Goal: Task Accomplishment & Management: Manage account settings

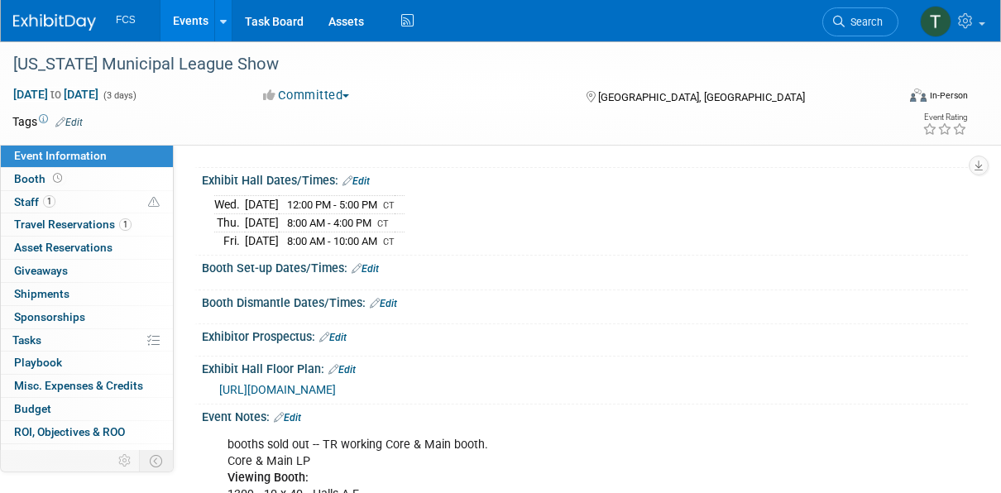
click at [190, 25] on link "Events" at bounding box center [190, 20] width 60 height 41
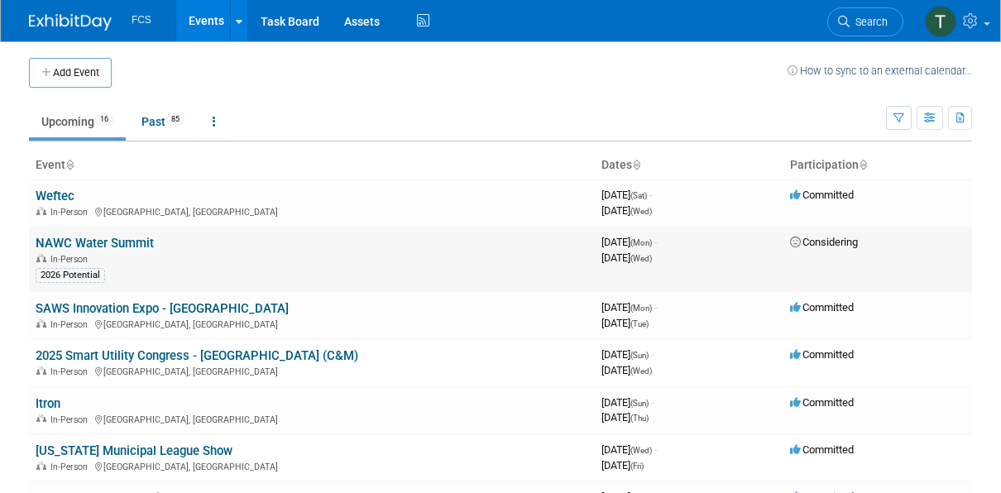
click at [106, 241] on link "NAWC Water Summit" at bounding box center [95, 243] width 118 height 15
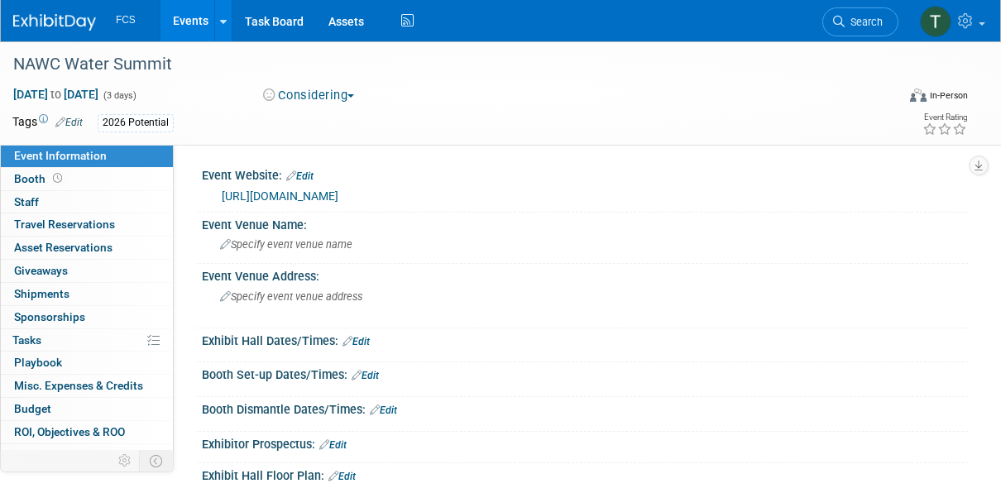
click at [320, 197] on link "https://nawc.org/summit/agenda/" at bounding box center [280, 195] width 117 height 13
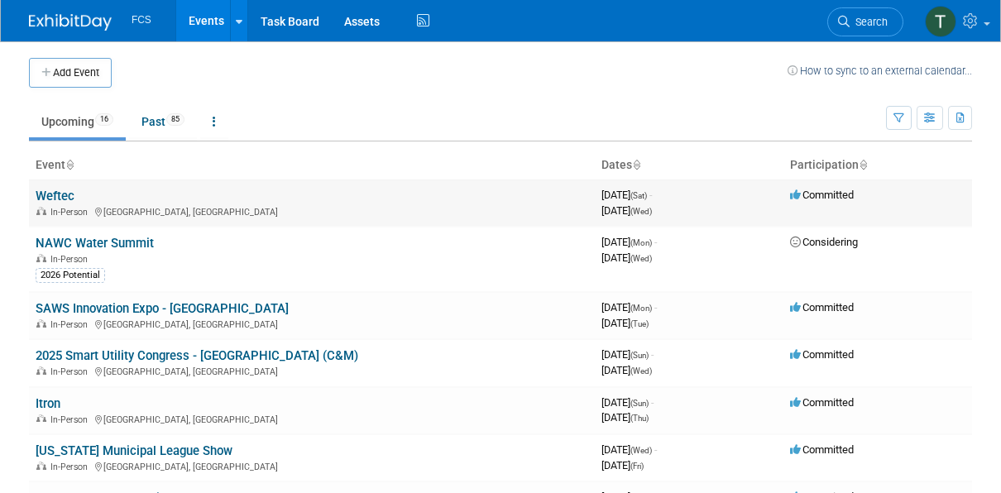
scroll to position [83, 0]
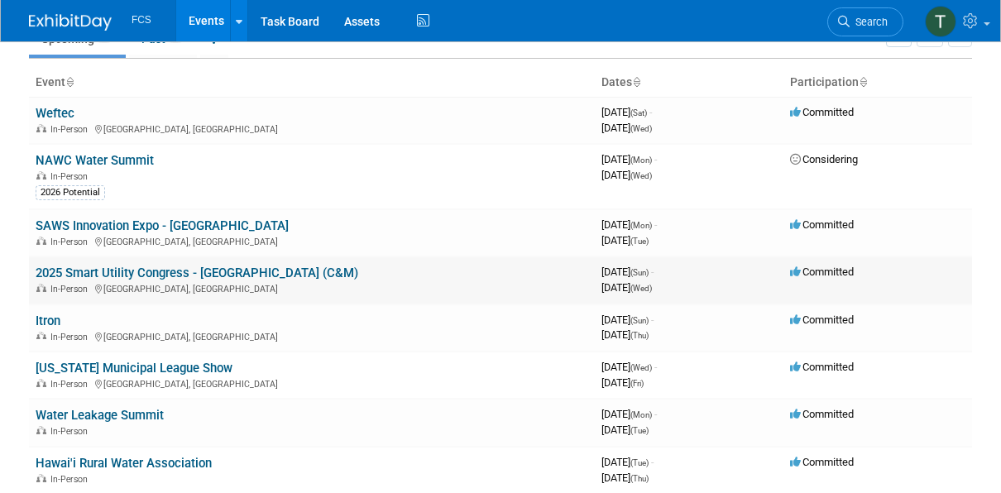
click at [117, 271] on link "2025 Smart Utility Congress - [GEOGRAPHIC_DATA] (C&M)" at bounding box center [197, 272] width 323 height 15
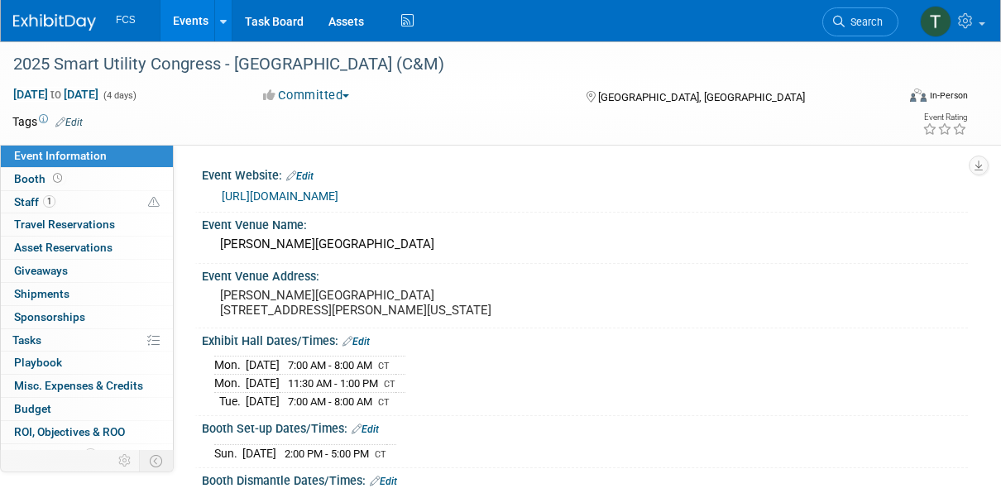
click at [194, 22] on link "Events" at bounding box center [190, 20] width 60 height 41
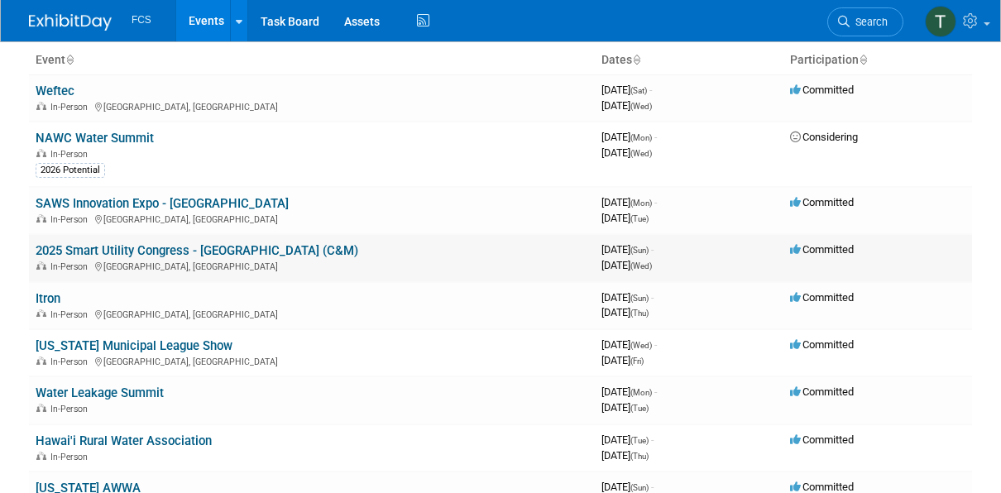
scroll to position [165, 0]
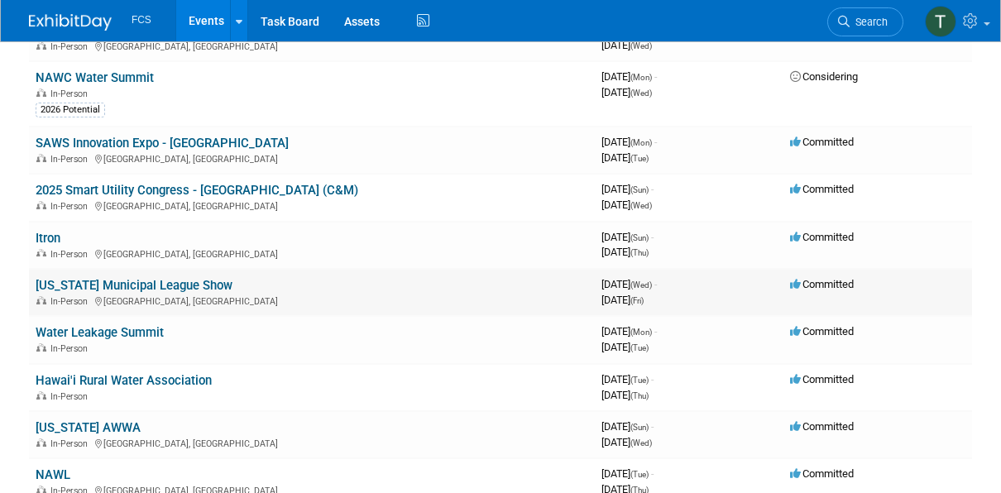
click at [108, 283] on link "[US_STATE] Municipal League Show" at bounding box center [134, 285] width 197 height 15
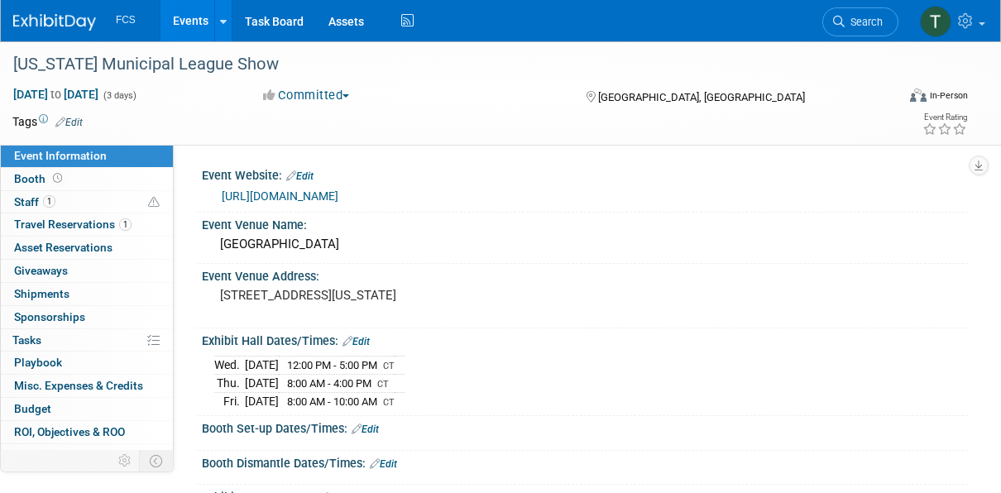
click at [188, 23] on link "Events" at bounding box center [190, 20] width 60 height 41
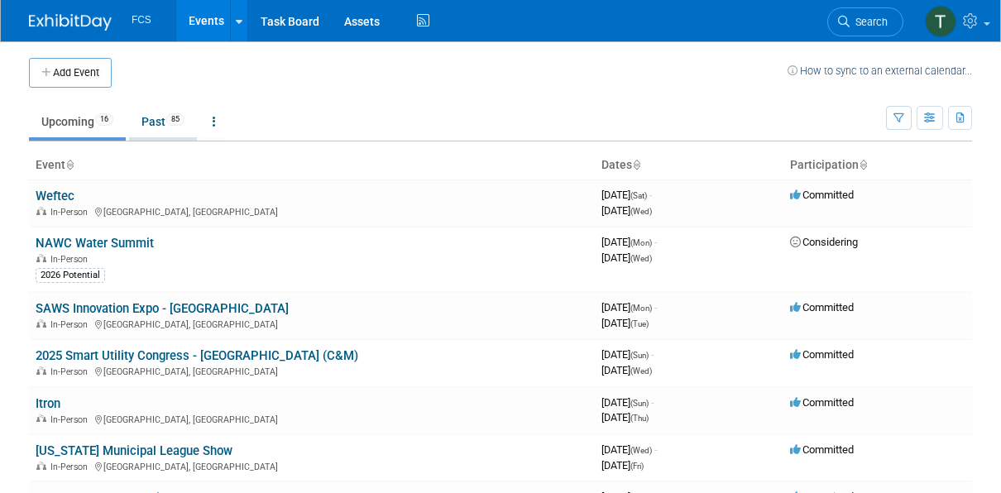
click at [161, 122] on link "Past 85" at bounding box center [163, 121] width 68 height 31
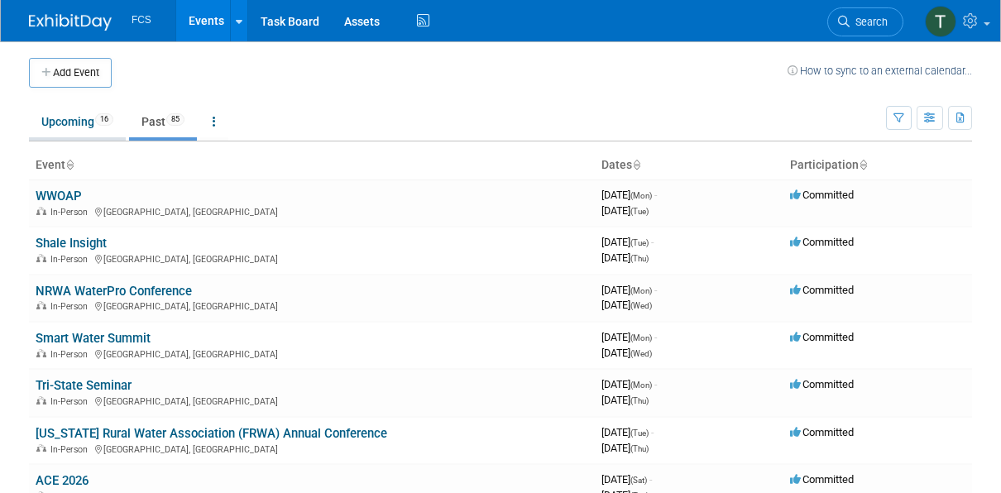
click at [74, 117] on link "Upcoming 16" at bounding box center [77, 121] width 97 height 31
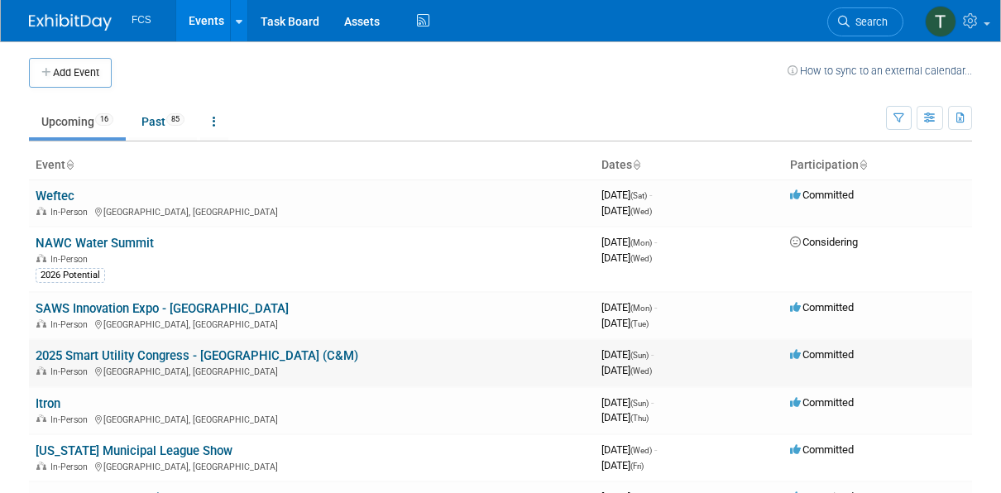
click at [348, 352] on td "2025 Smart Utility Congress - [GEOGRAPHIC_DATA] (C&M) In-Person [GEOGRAPHIC_DAT…" at bounding box center [312, 362] width 566 height 47
click at [252, 355] on link "2025 Smart Utility Congress - [GEOGRAPHIC_DATA] (C&M)" at bounding box center [197, 355] width 323 height 15
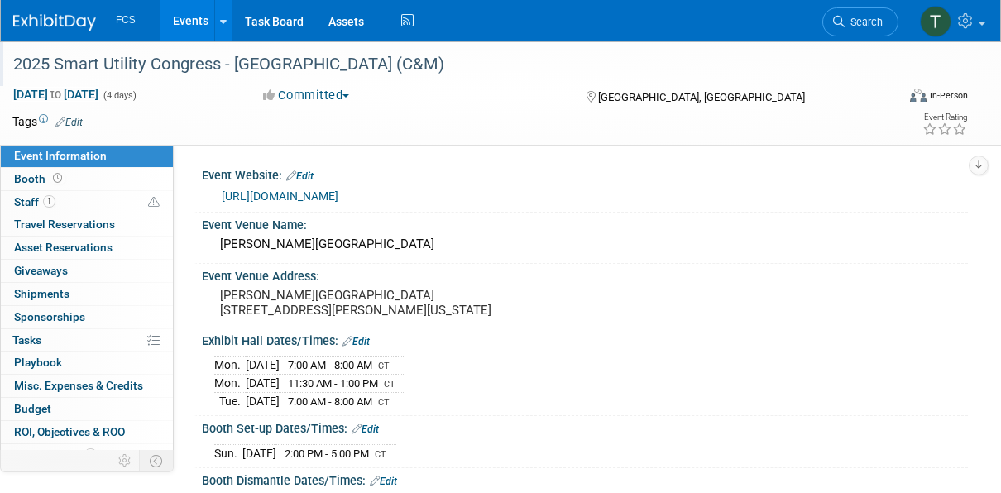
click at [59, 65] on div "2025 Smart Utility Congress - San Antonio (C&M)" at bounding box center [446, 65] width 878 height 30
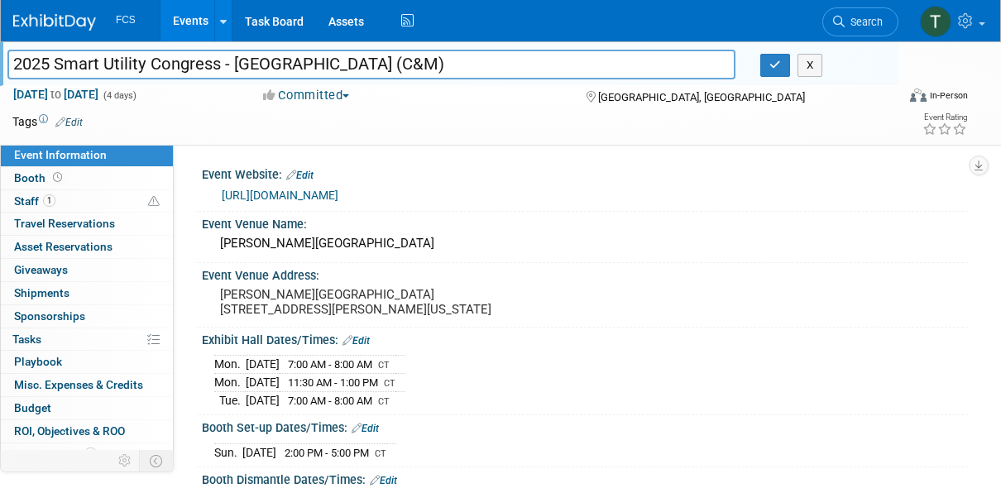
click at [55, 63] on input "2025 Smart Utility Congress - San Antonio (C&M)" at bounding box center [371, 64] width 728 height 29
type input "Smart Utility Congress - San Antonio (C&M)"
click at [773, 65] on icon "button" at bounding box center [775, 65] width 12 height 11
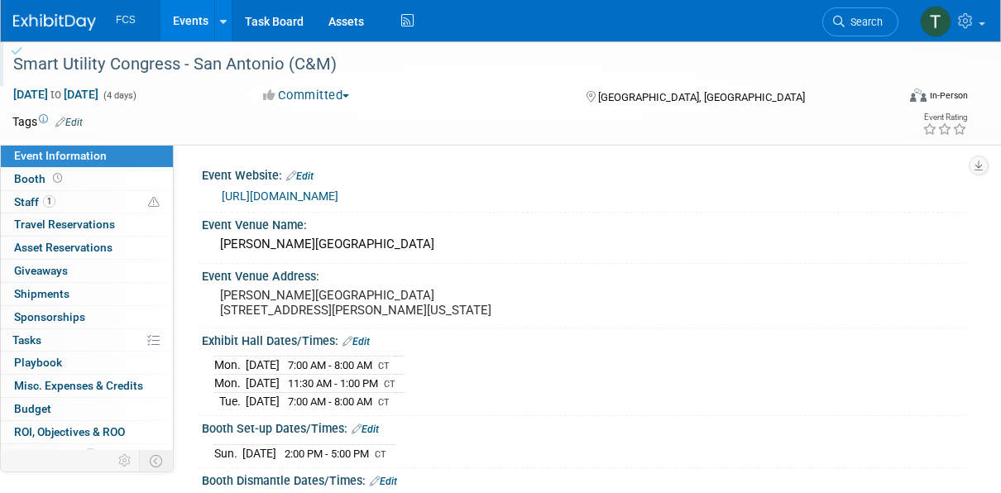
click at [189, 22] on link "Events" at bounding box center [190, 20] width 60 height 41
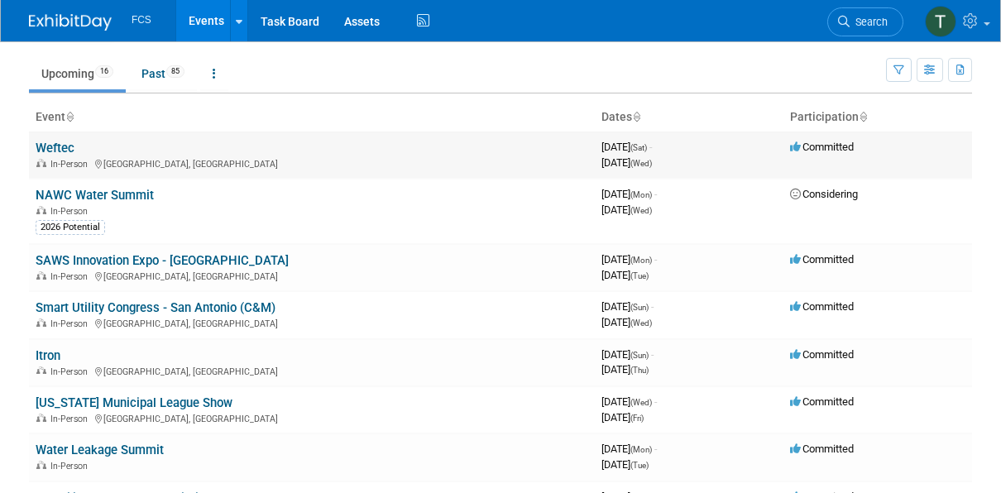
scroll to position [83, 0]
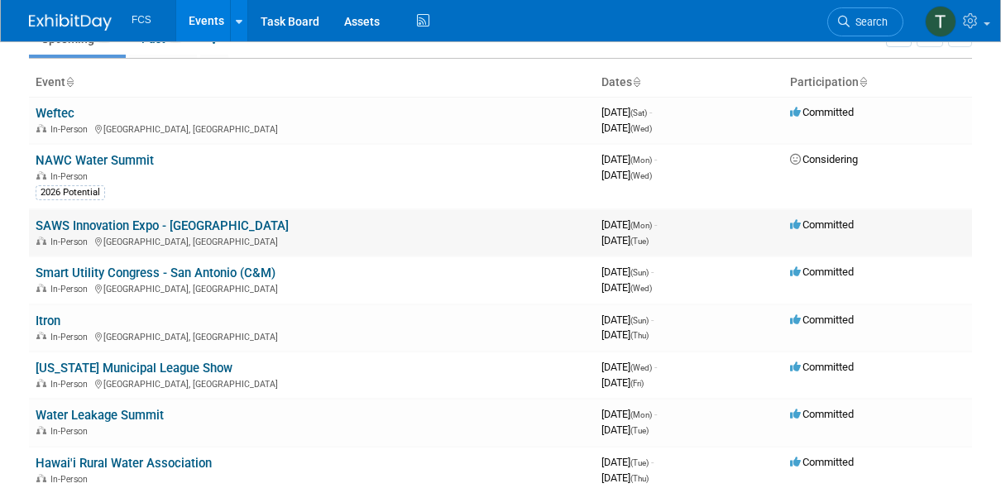
click at [131, 223] on link "SAWS Innovation Expo - [GEOGRAPHIC_DATA]" at bounding box center [162, 225] width 253 height 15
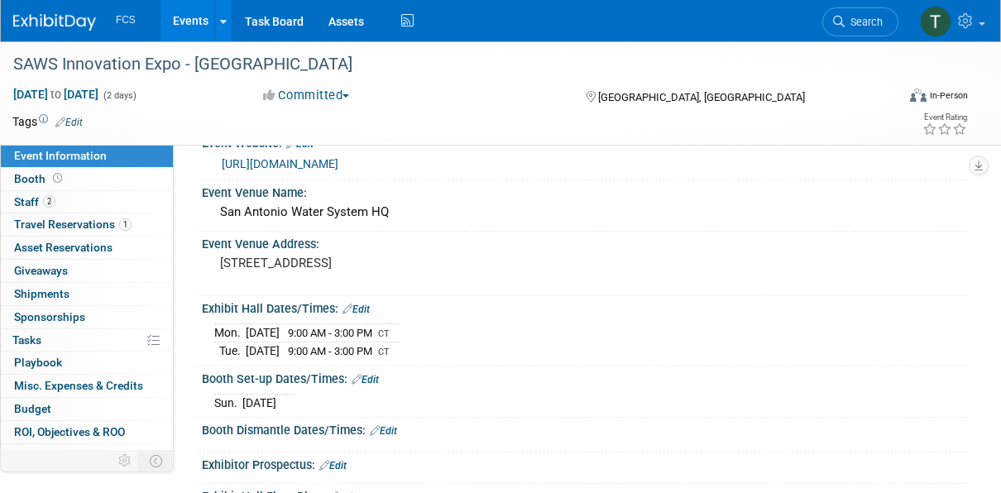
scroll to position [83, 0]
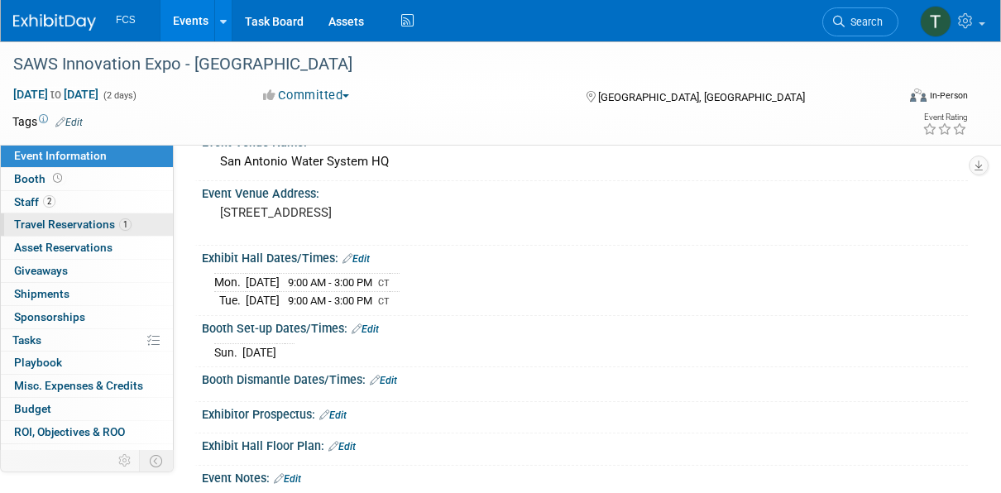
click at [95, 223] on span "Travel Reservations 1" at bounding box center [72, 224] width 117 height 13
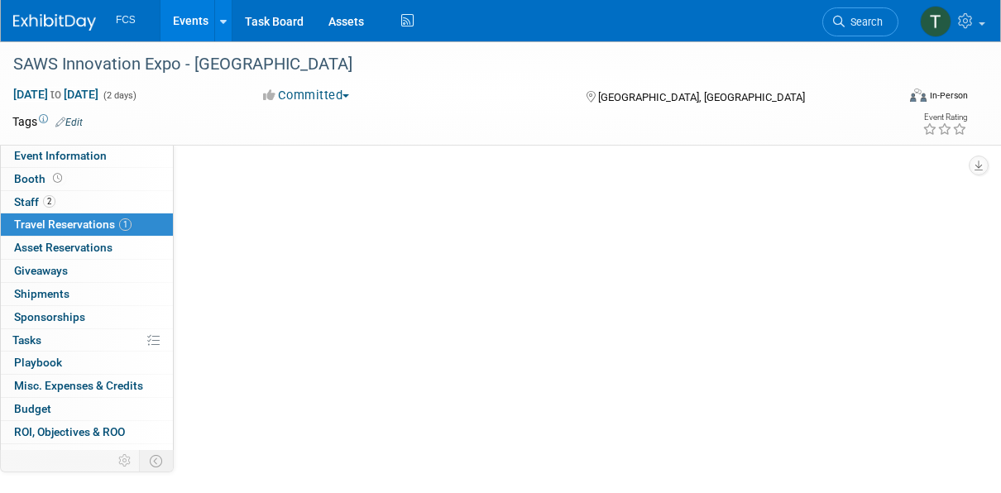
scroll to position [0, 0]
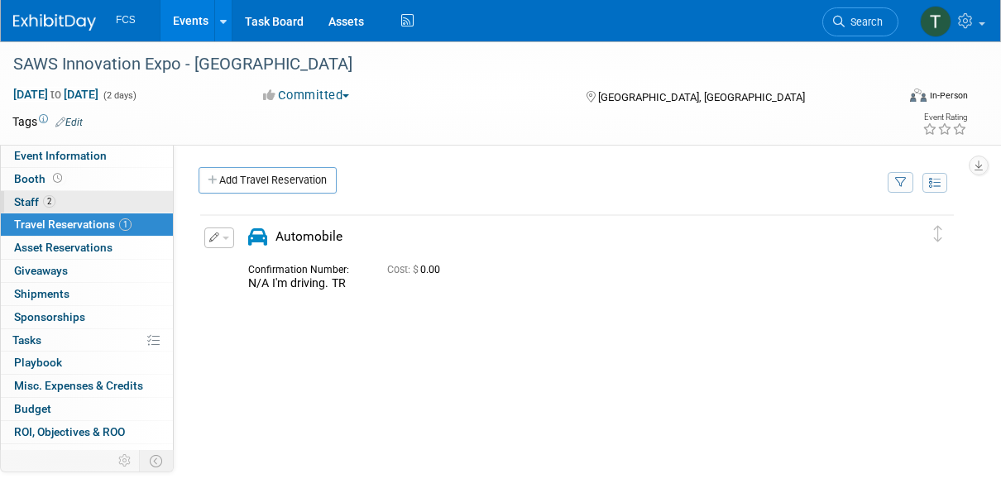
click at [36, 198] on span "Staff 2" at bounding box center [34, 201] width 41 height 13
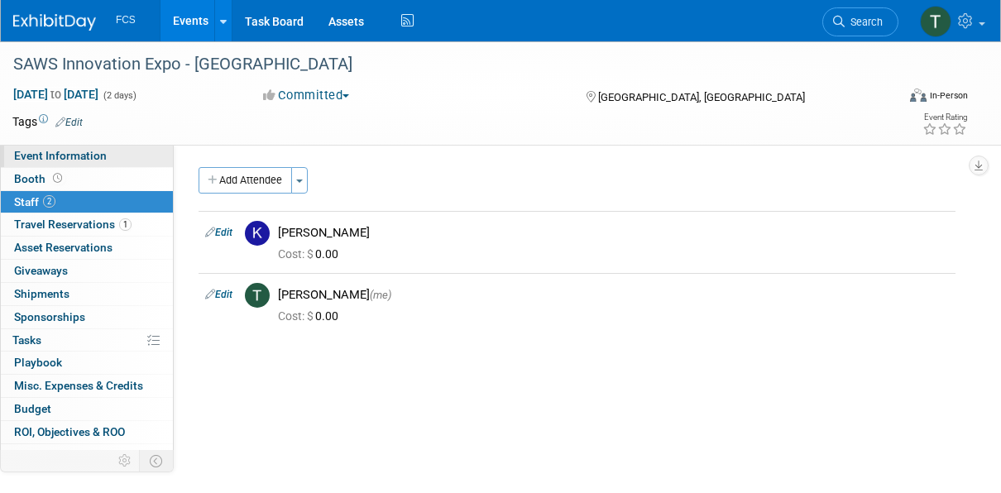
click at [67, 153] on span "Event Information" at bounding box center [60, 155] width 93 height 13
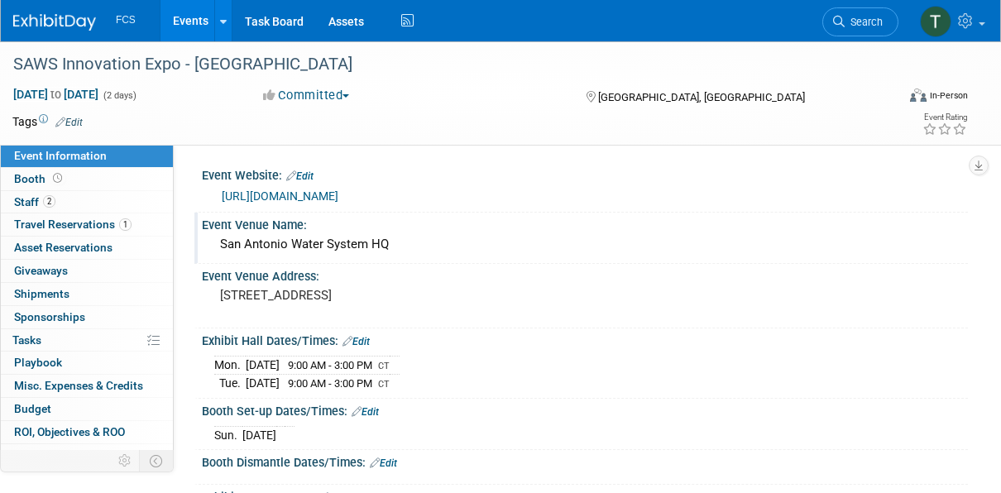
click at [433, 243] on div "San Antonio Water System HQ" at bounding box center [584, 245] width 741 height 26
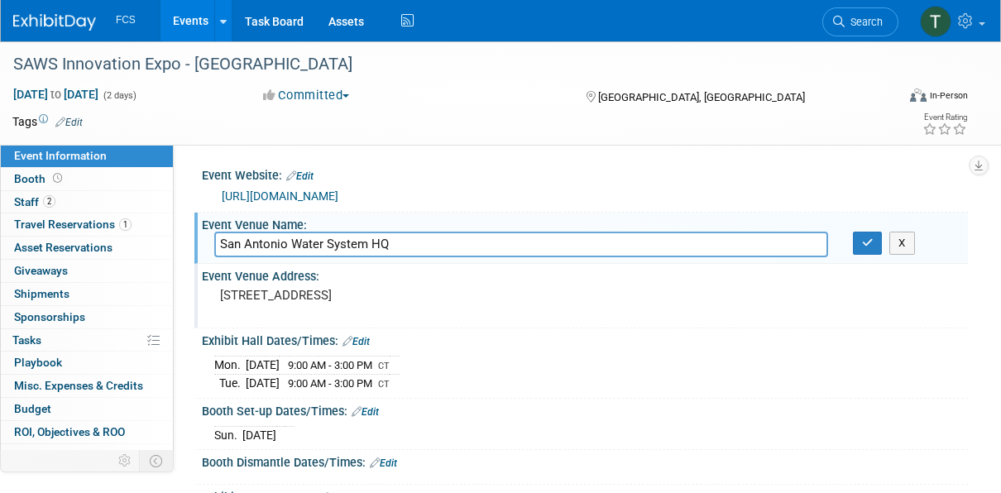
click at [491, 301] on pre "[STREET_ADDRESS]" at bounding box center [361, 295] width 283 height 15
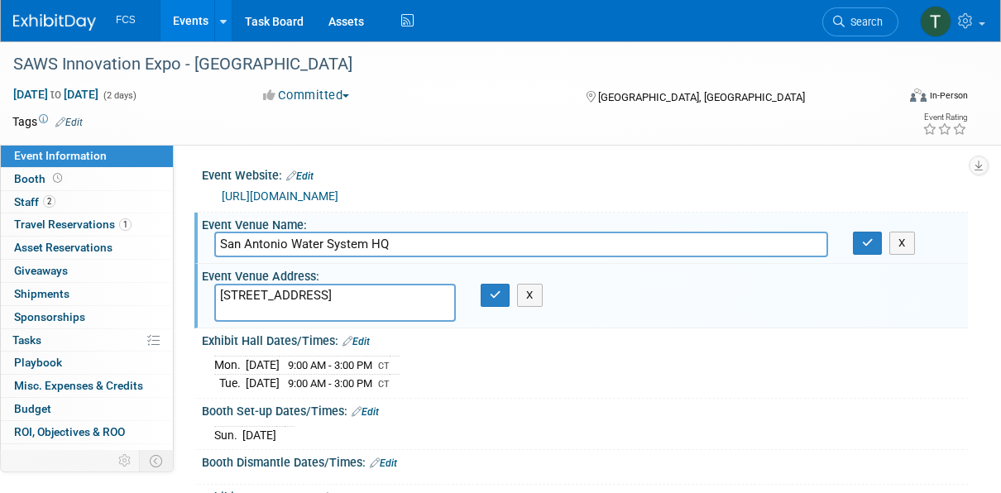
click at [691, 295] on div "Event Venue Address: [STREET_ADDRESS] [STREET_ADDRESS] X" at bounding box center [580, 296] width 773 height 64
click at [869, 246] on icon "button" at bounding box center [868, 242] width 12 height 11
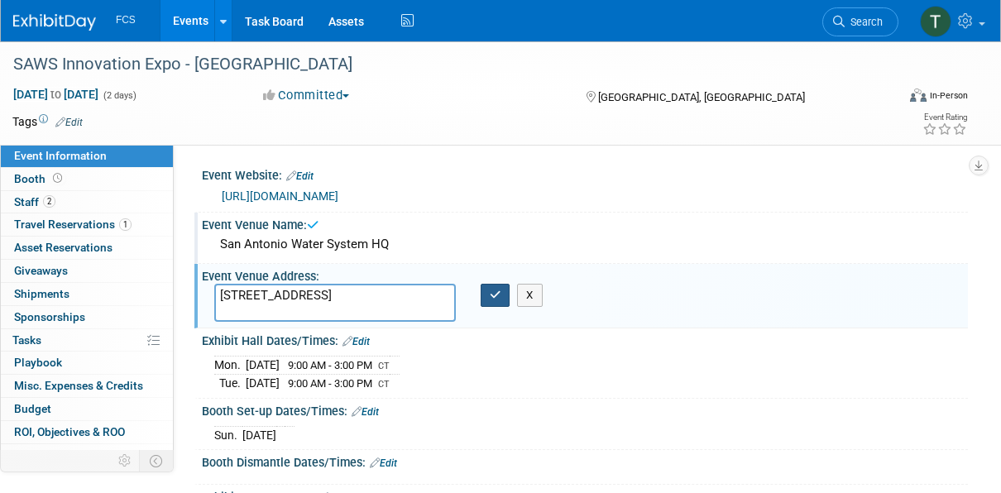
click at [494, 289] on icon "button" at bounding box center [496, 294] width 12 height 11
